Goal: Transaction & Acquisition: Purchase product/service

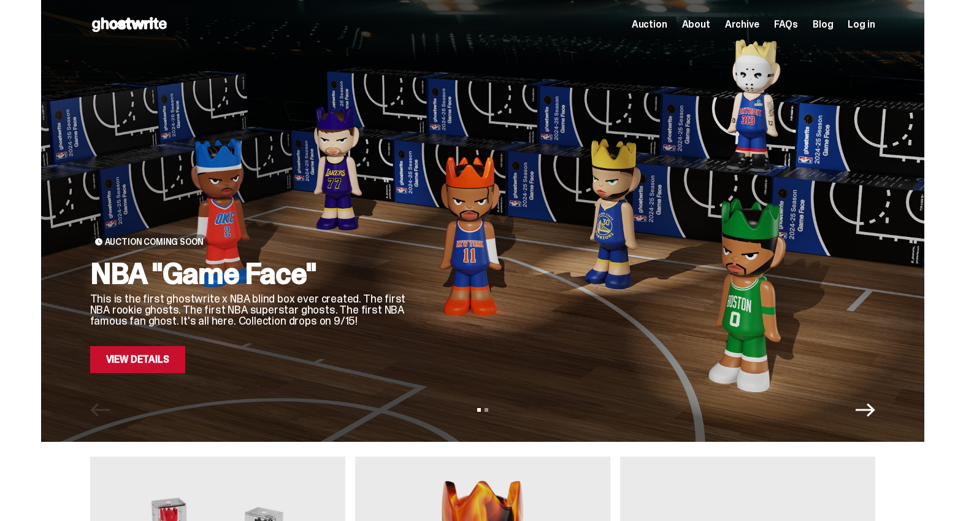
click at [759, 28] on span "Archive" at bounding box center [742, 25] width 34 height 10
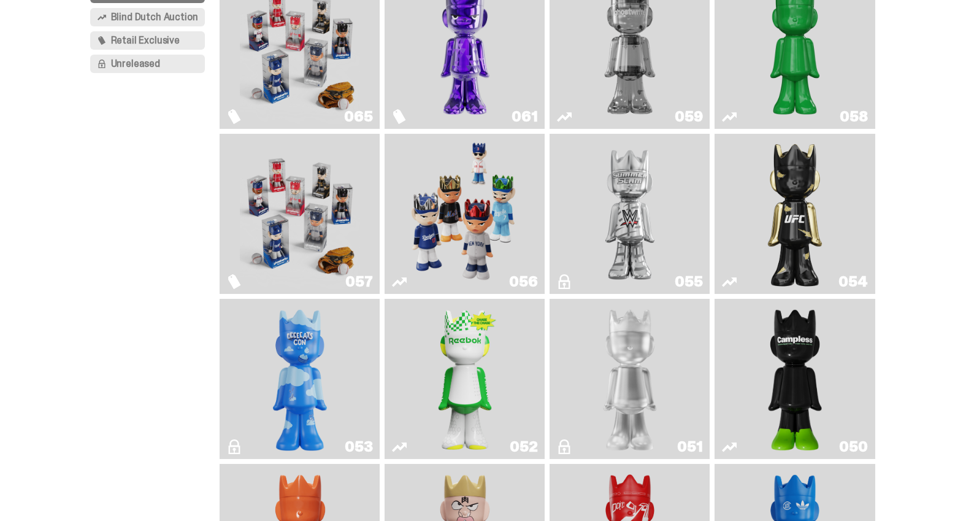
scroll to position [152, 0]
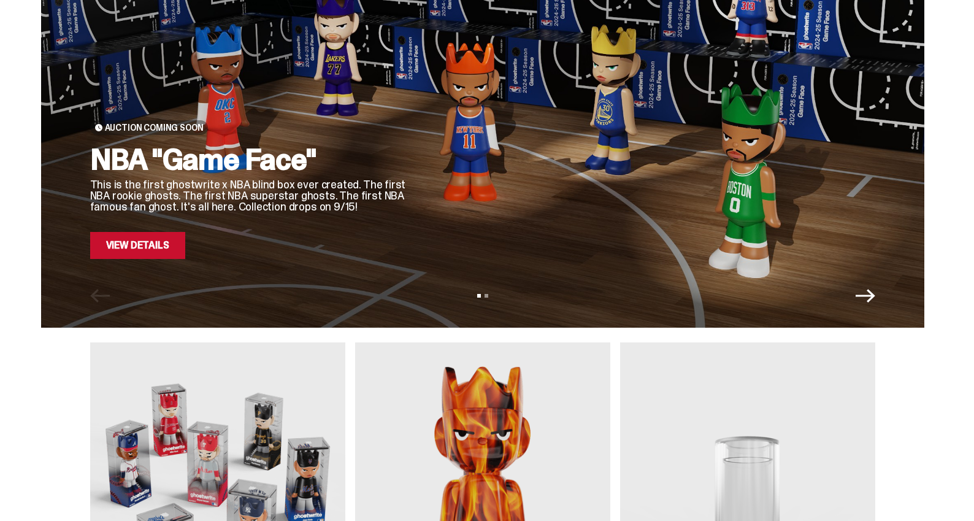
scroll to position [258, 0]
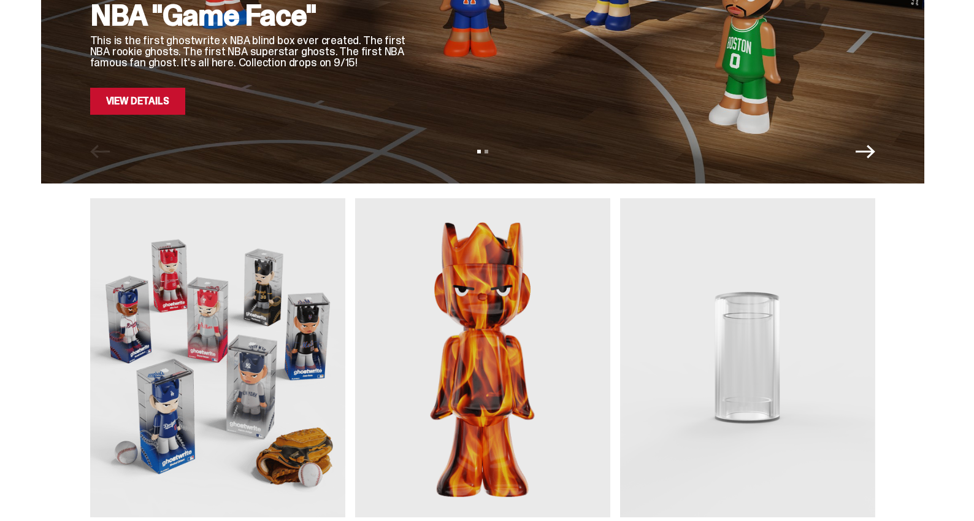
click at [482, 314] on img at bounding box center [482, 357] width 255 height 319
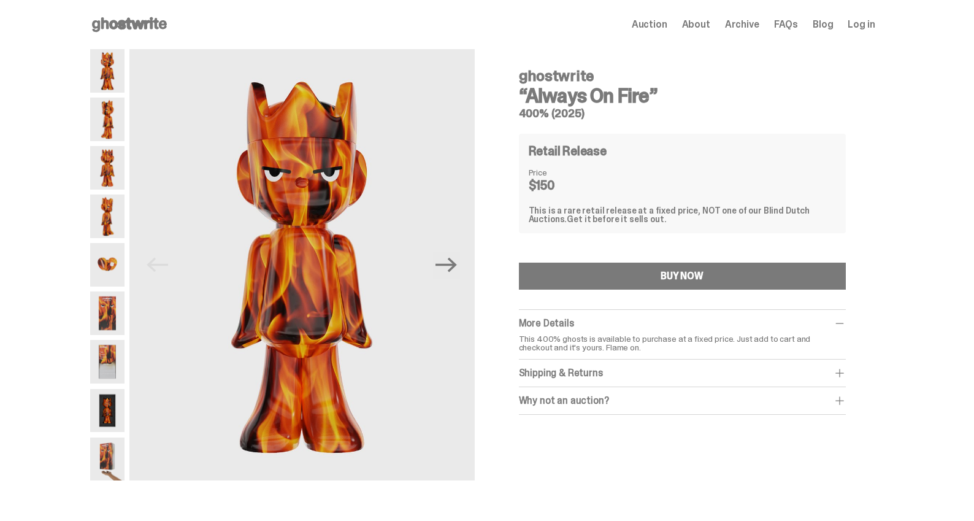
click at [570, 123] on div "ghostwrite “Always On Fire” 400% (2025) Retail Release Price $150 This is a rar…" at bounding box center [682, 237] width 327 height 356
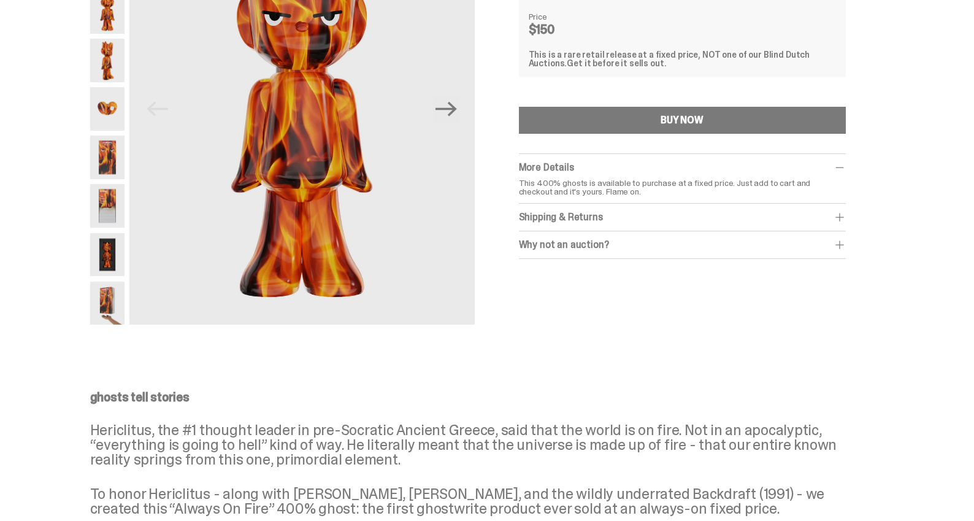
scroll to position [152, 0]
